Goal: Task Accomplishment & Management: Use online tool/utility

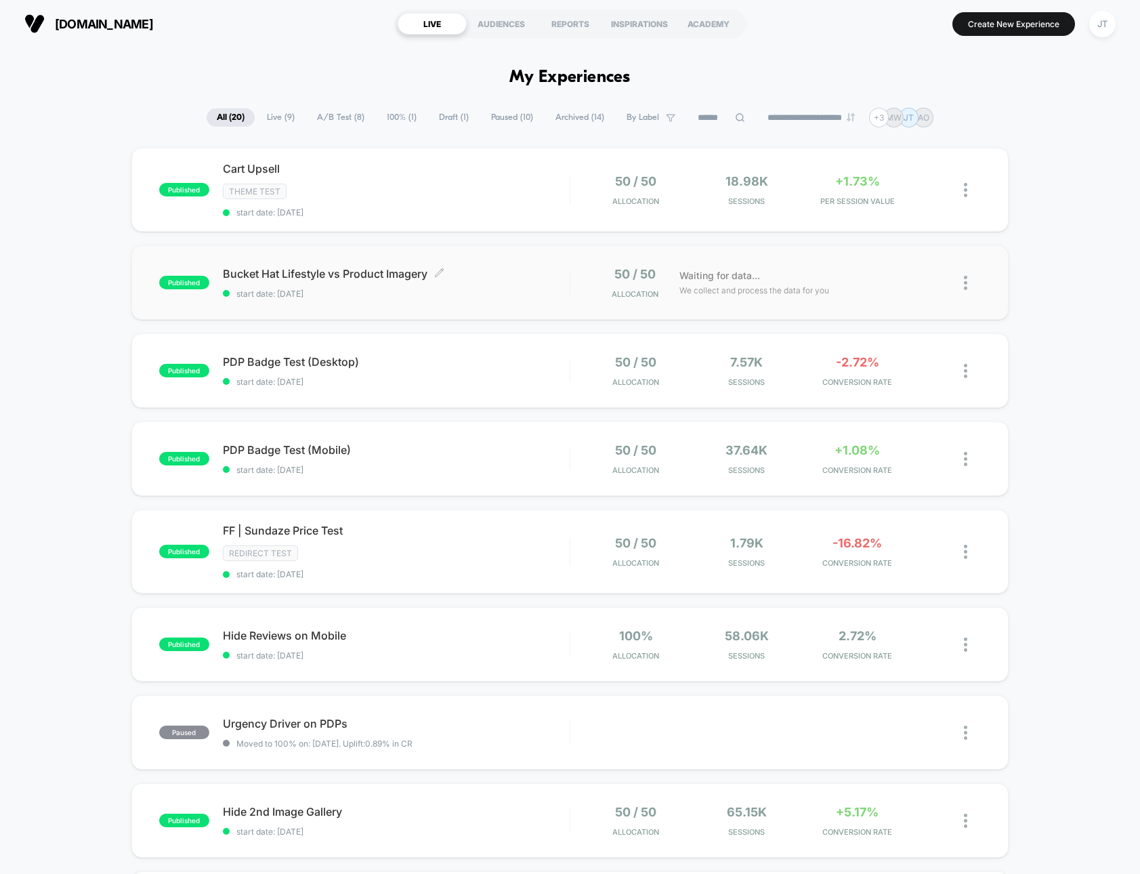
click at [566, 280] on span "Bucket Hat Lifestyle vs Product Imagery Click to edit experience details" at bounding box center [396, 274] width 347 height 14
